Goal: Task Accomplishment & Management: Manage account settings

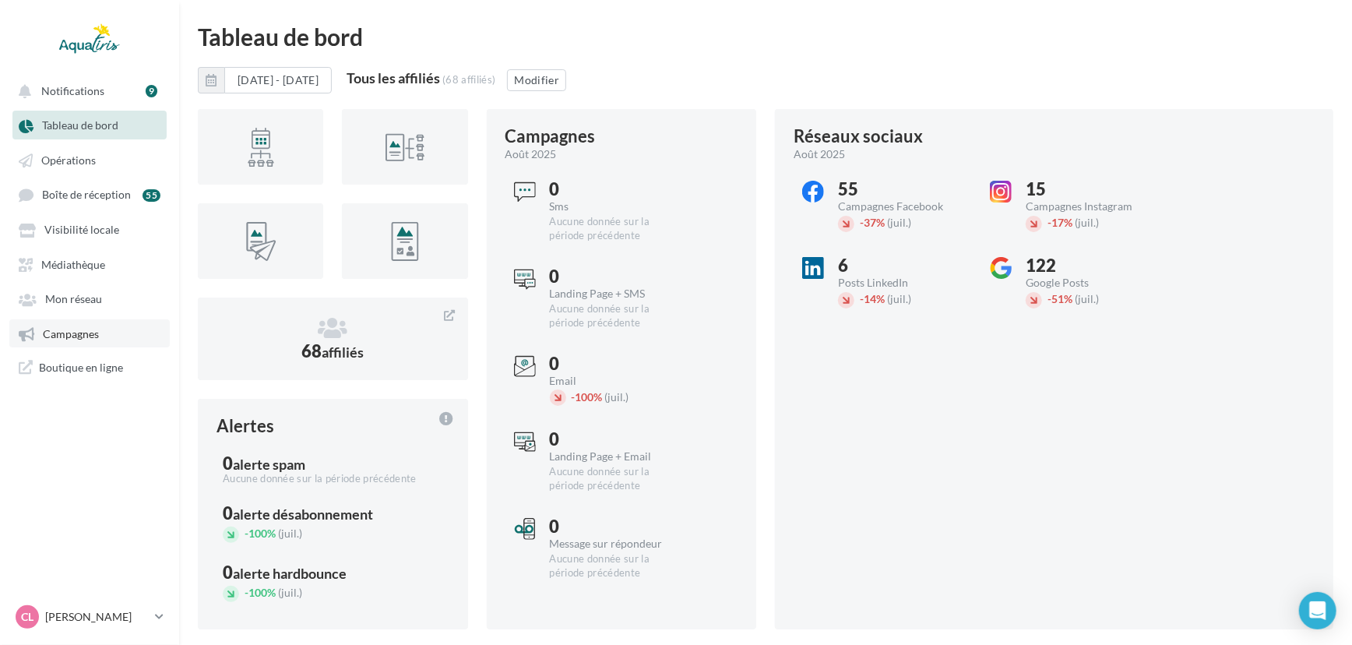
click at [81, 346] on link "Campagnes" at bounding box center [89, 333] width 160 height 28
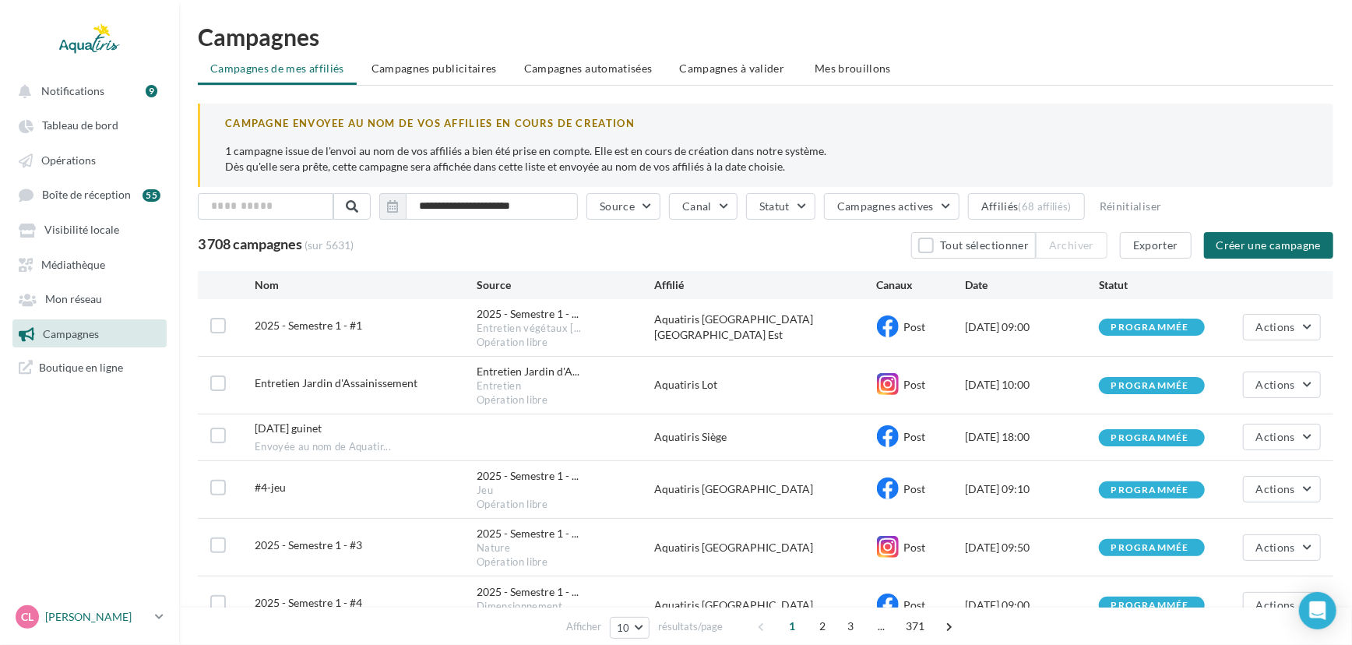
click at [151, 611] on link "CL [PERSON_NAME] [EMAIL_ADDRESS][DOMAIN_NAME]" at bounding box center [89, 617] width 154 height 30
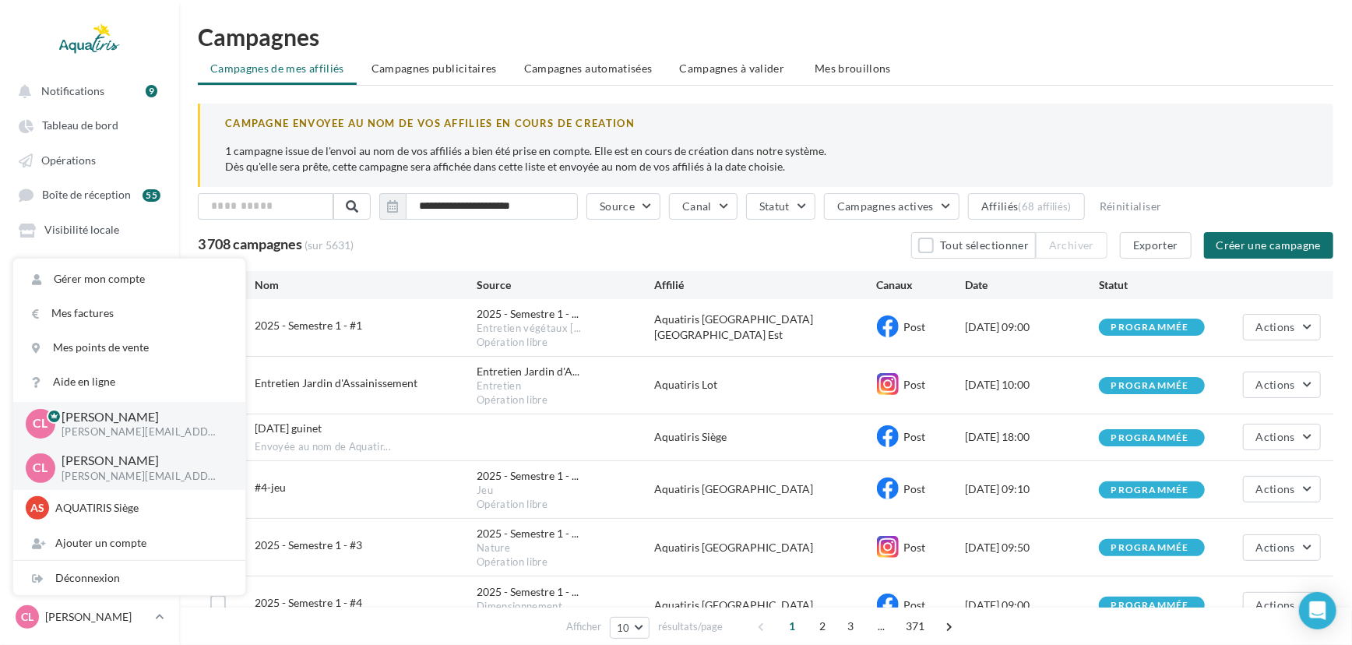
click at [998, 57] on ul "Campagnes de mes affiliés Campagnes publicitaires Campagnes automatisées Campag…" at bounding box center [766, 70] width 1136 height 31
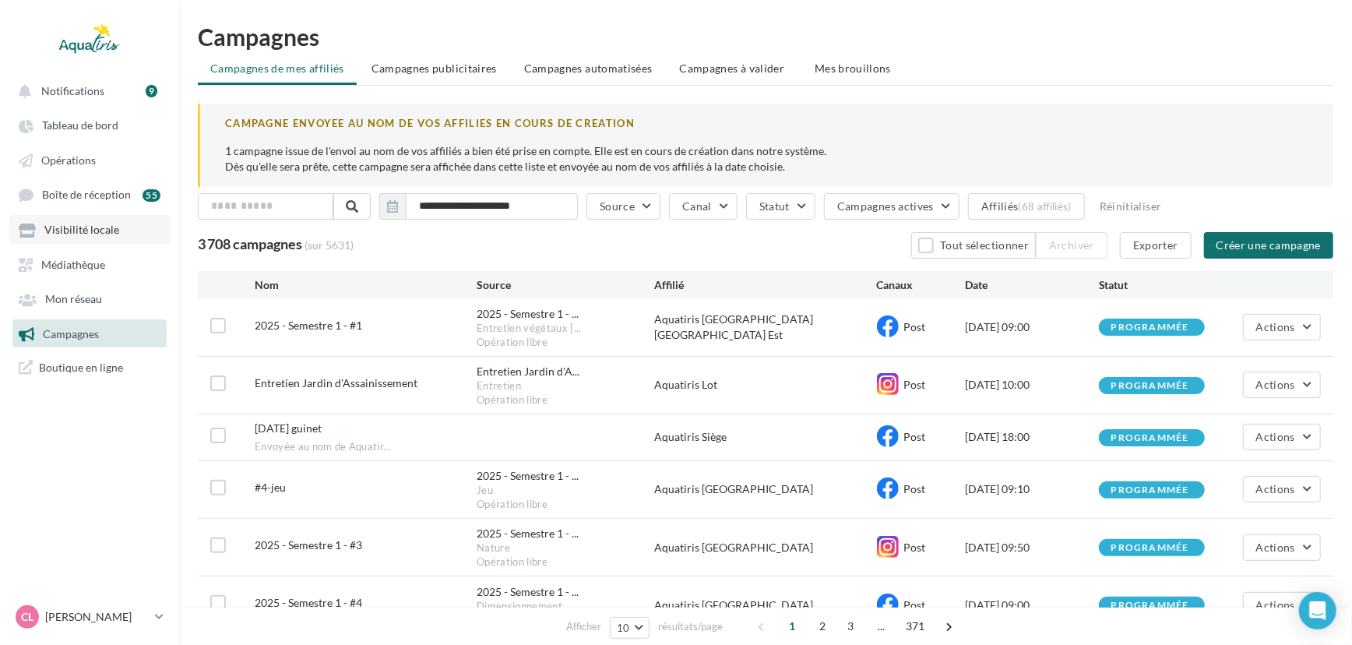
click at [117, 242] on link "Visibilité locale" at bounding box center [89, 229] width 160 height 28
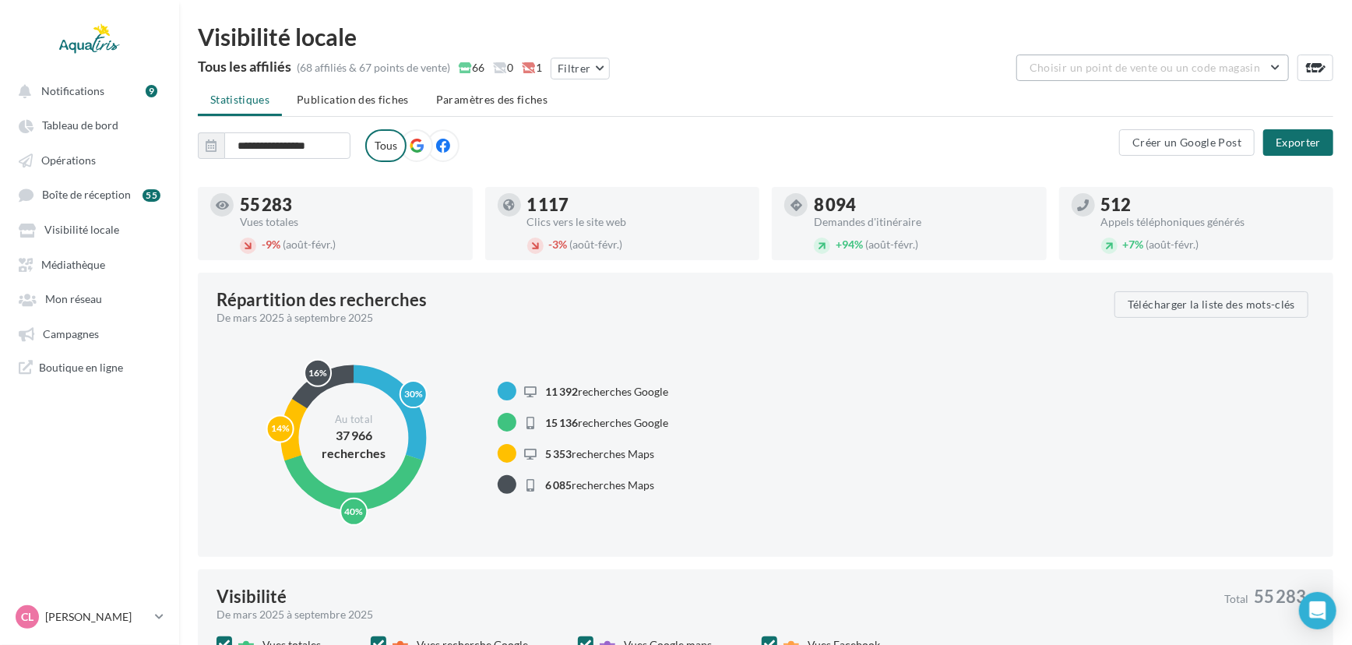
click at [1102, 69] on span "Choisir un point de vente ou un code magasin" at bounding box center [1145, 67] width 231 height 13
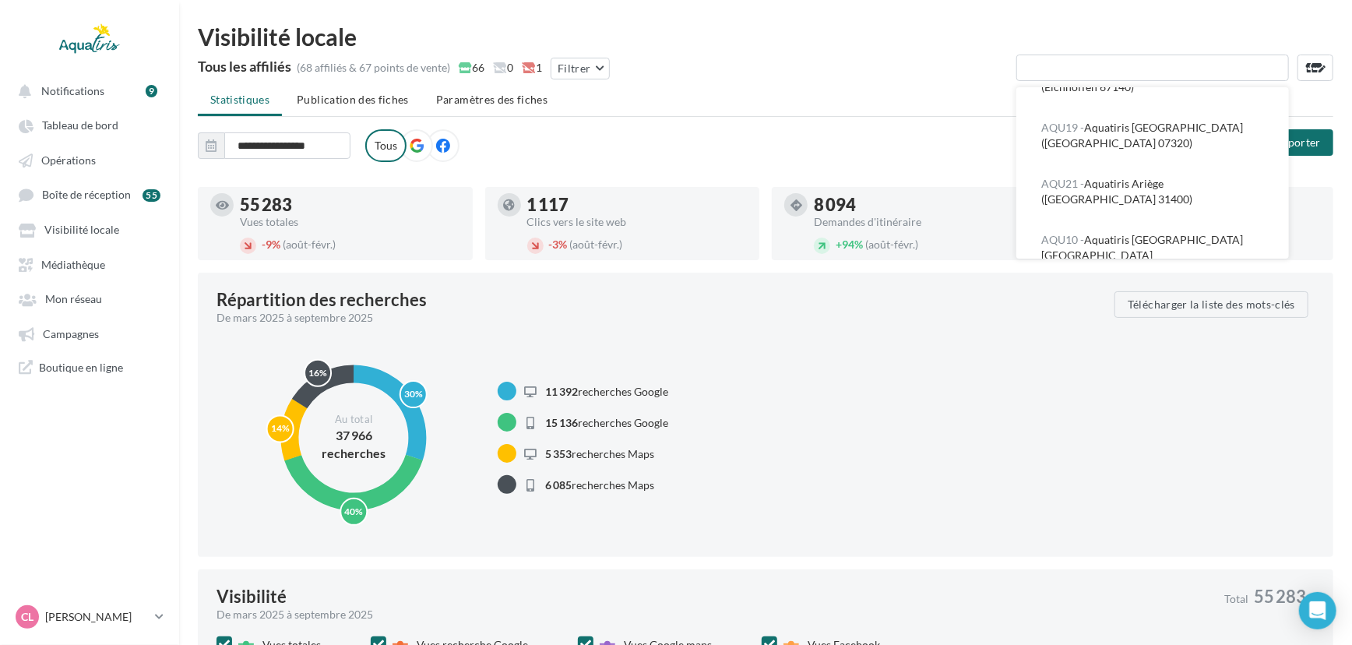
scroll to position [397, 0]
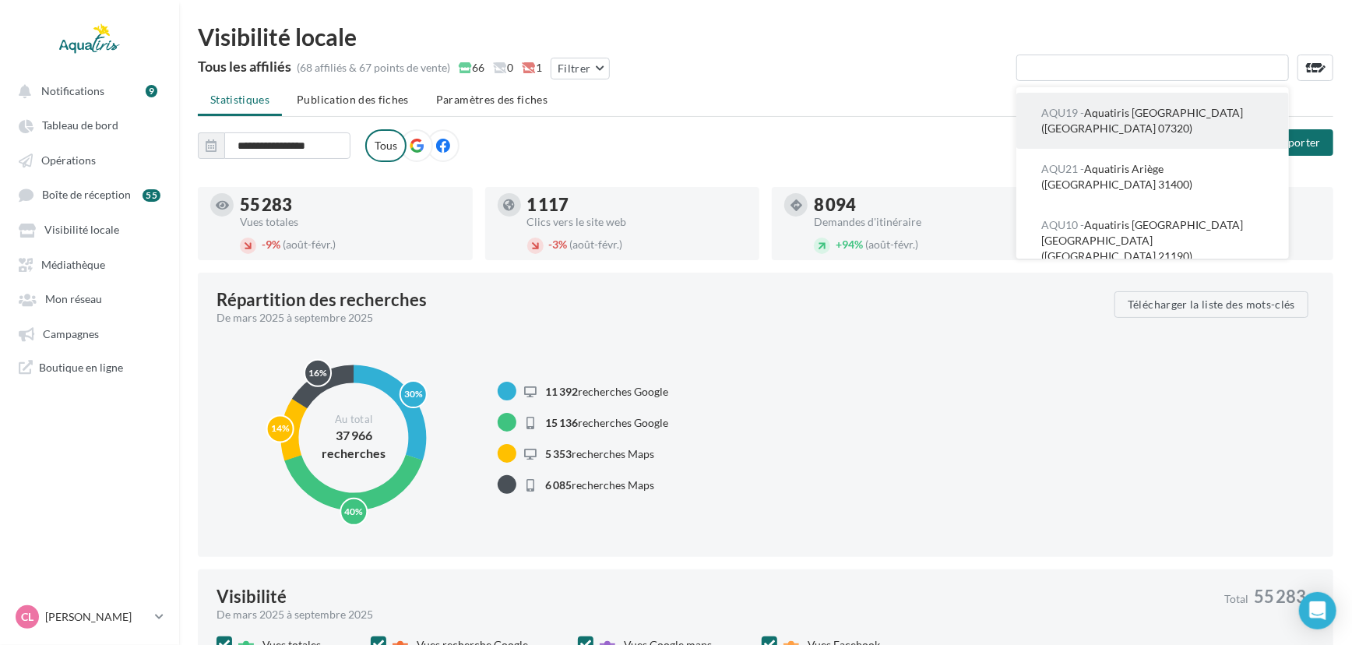
click at [1173, 132] on button "AQU19 - Aquatiris [GEOGRAPHIC_DATA] ([GEOGRAPHIC_DATA] 07320)" at bounding box center [1153, 121] width 273 height 56
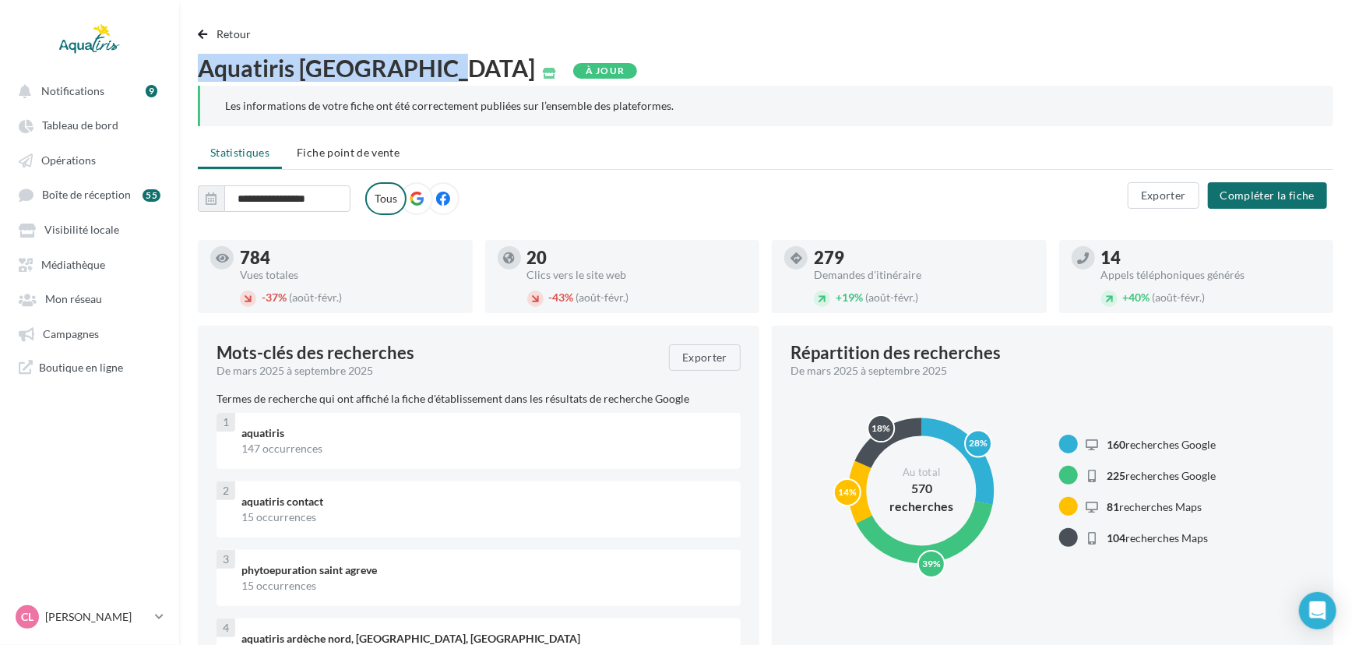
drag, startPoint x: 459, startPoint y: 68, endPoint x: 189, endPoint y: 76, distance: 270.5
copy span "Aquatiris [GEOGRAPHIC_DATA]"
click at [233, 30] on span "Retour" at bounding box center [234, 33] width 35 height 13
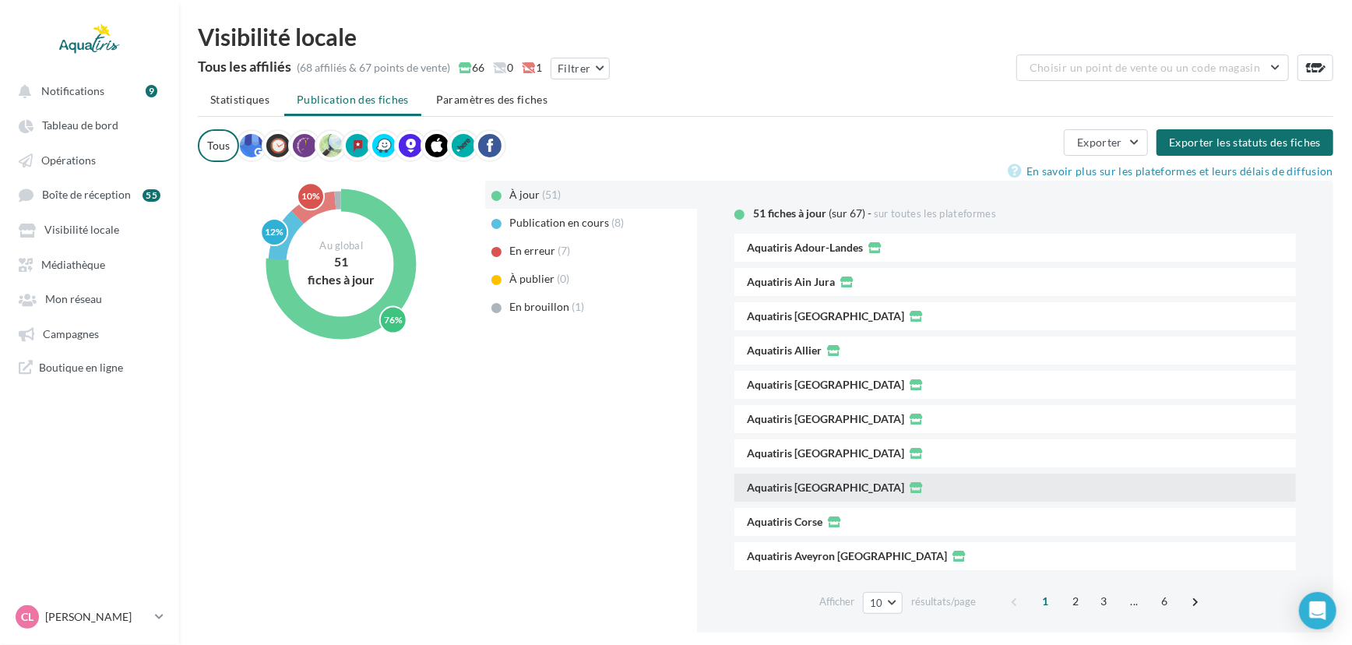
drag, startPoint x: 826, startPoint y: 488, endPoint x: 744, endPoint y: 488, distance: 81.8
click at [744, 488] on div "Aquatiris [GEOGRAPHIC_DATA]" at bounding box center [1016, 488] width 562 height 28
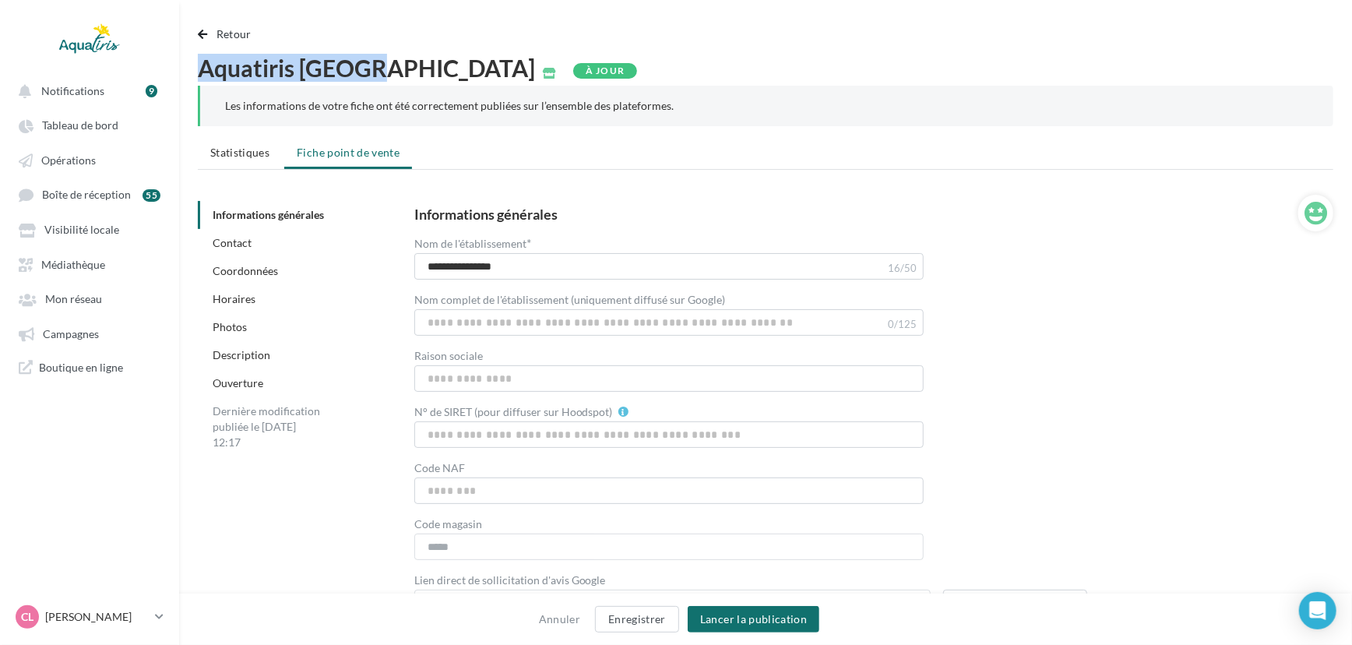
drag, startPoint x: 375, startPoint y: 71, endPoint x: 199, endPoint y: 69, distance: 175.3
click at [199, 69] on span "Aquatiris [GEOGRAPHIC_DATA]" at bounding box center [366, 67] width 337 height 23
copy span "Aquatiris [GEOGRAPHIC_DATA]"
click at [234, 31] on span "Retour" at bounding box center [234, 33] width 35 height 13
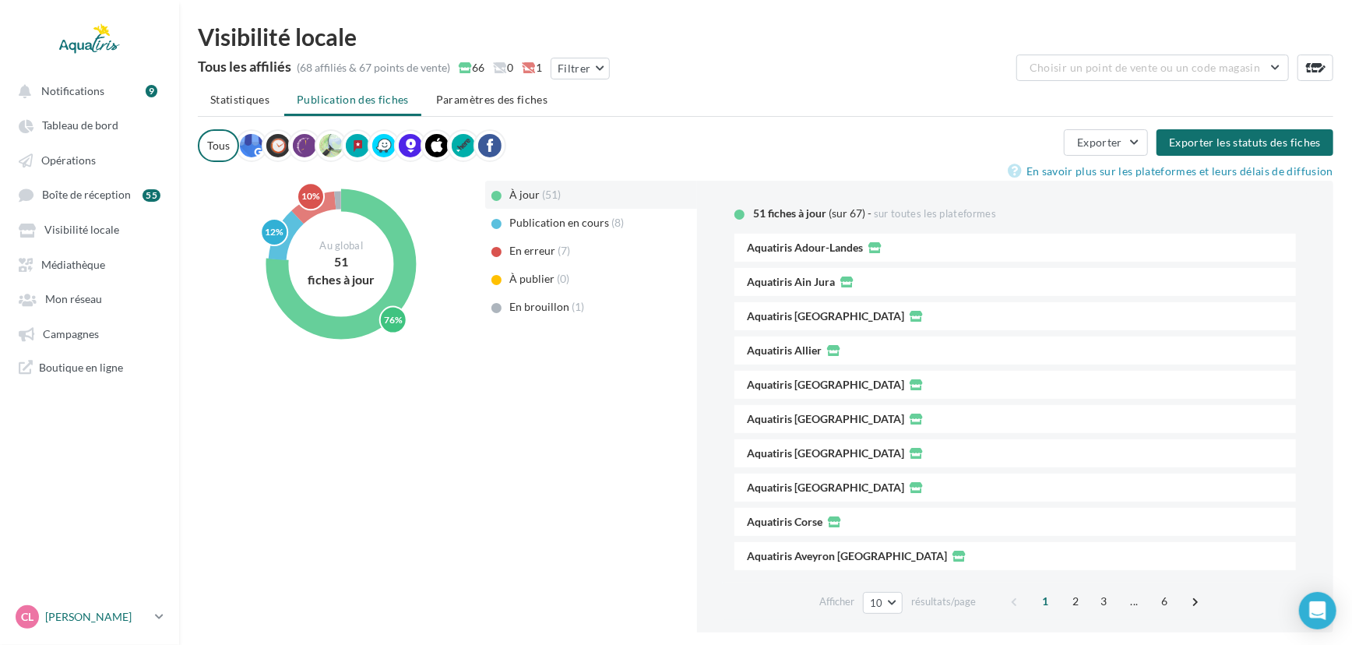
click at [162, 613] on icon at bounding box center [159, 616] width 9 height 13
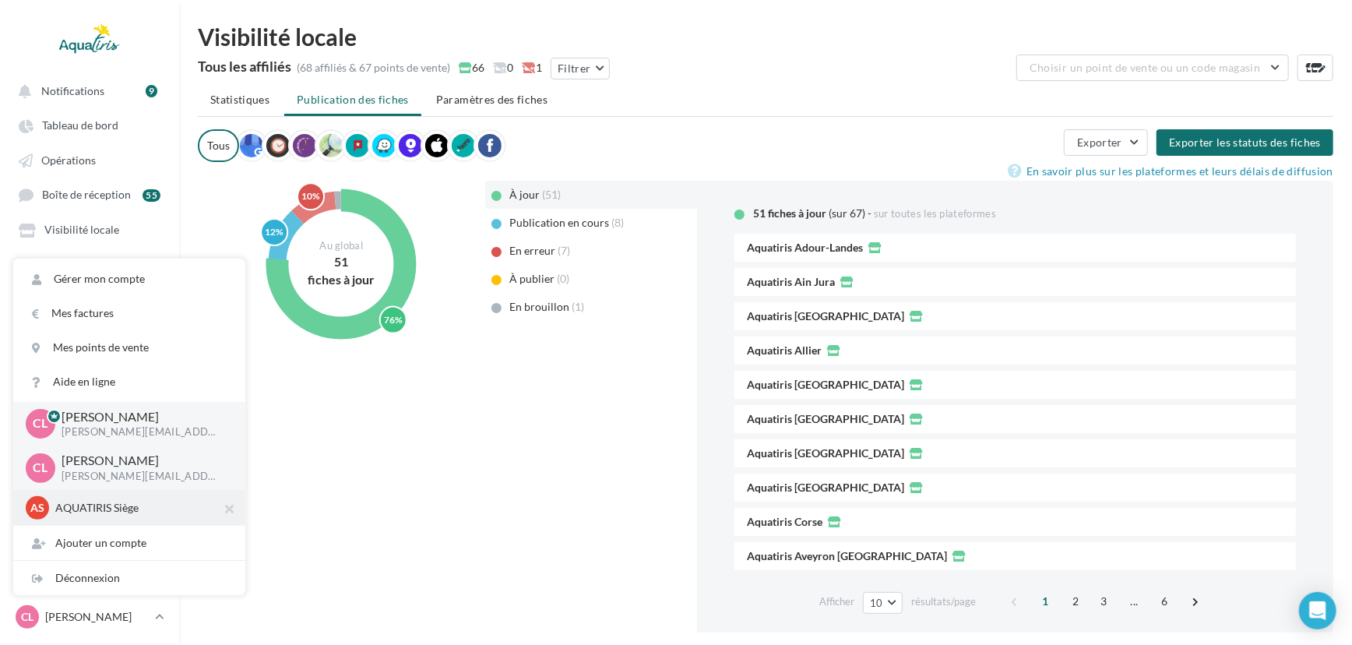
click at [123, 509] on p "AQUATIRIS Siège" at bounding box center [140, 508] width 171 height 16
